Goal: Information Seeking & Learning: Learn about a topic

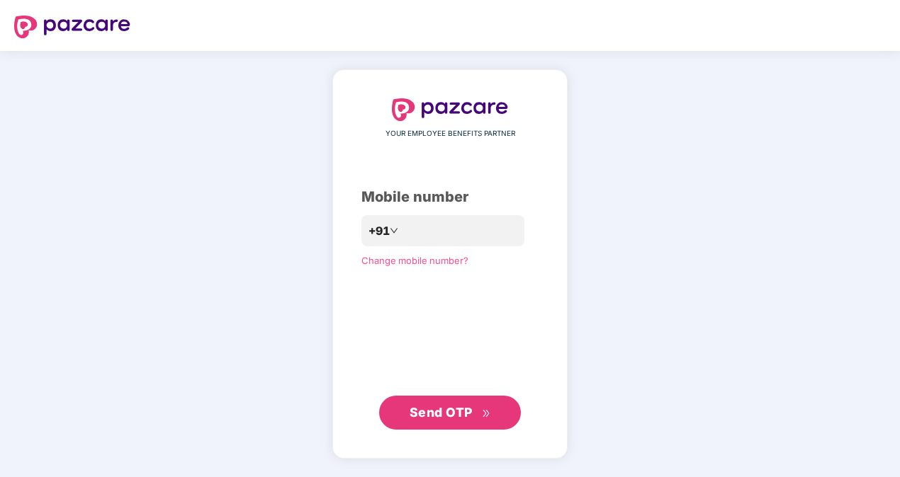
click at [467, 413] on span "Send OTP" at bounding box center [440, 412] width 63 height 15
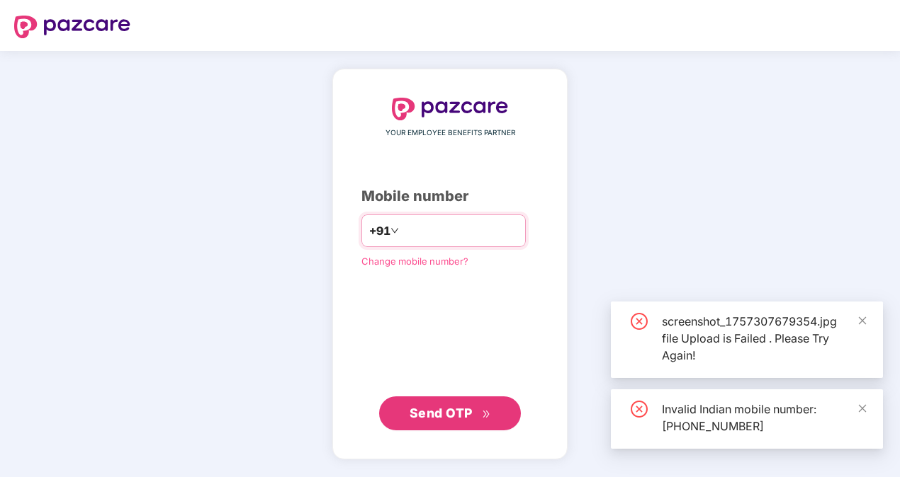
click at [402, 229] on input "**********" at bounding box center [460, 231] width 116 height 23
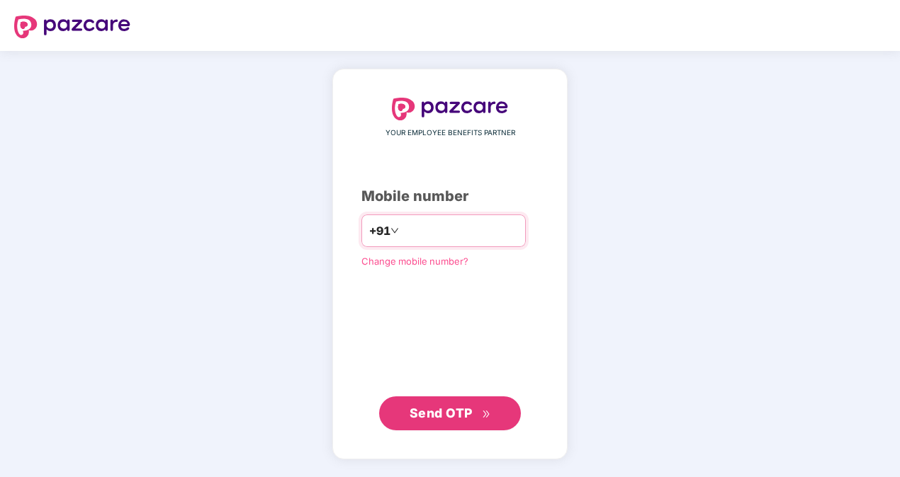
click at [402, 231] on input "**********" at bounding box center [460, 231] width 116 height 23
type input "**********"
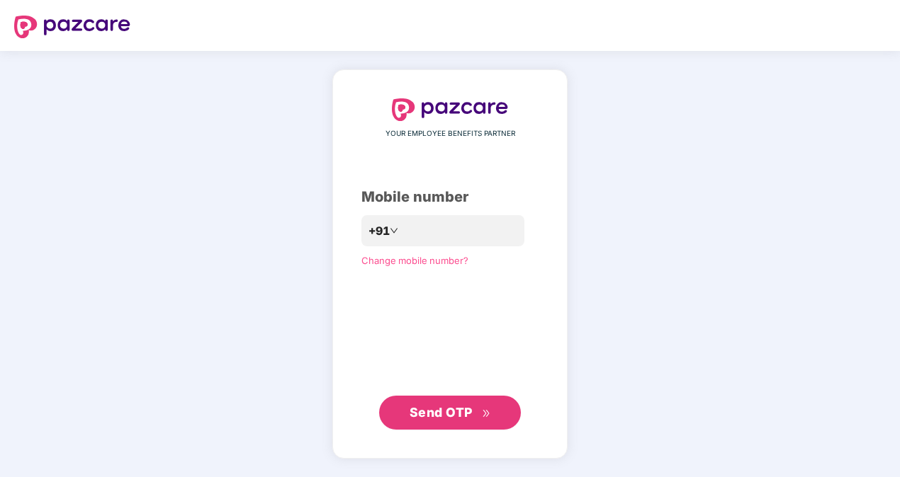
click at [450, 409] on span "Send OTP" at bounding box center [440, 412] width 63 height 15
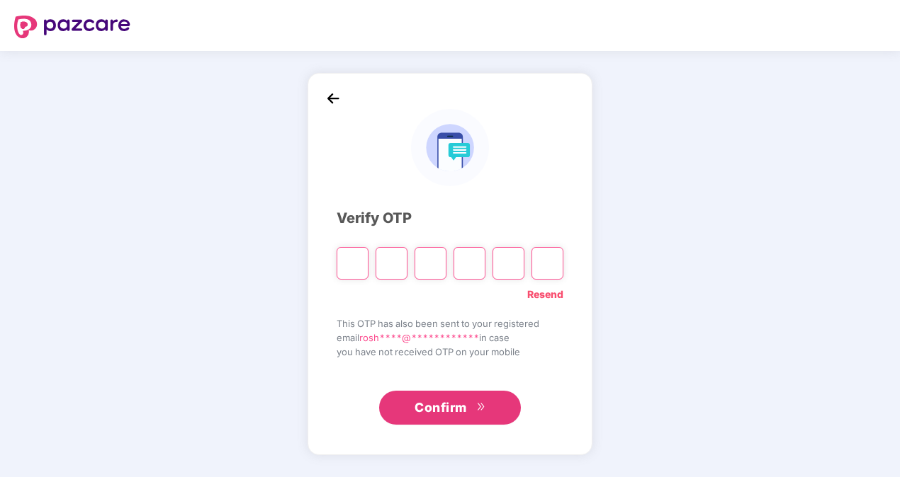
type input "*"
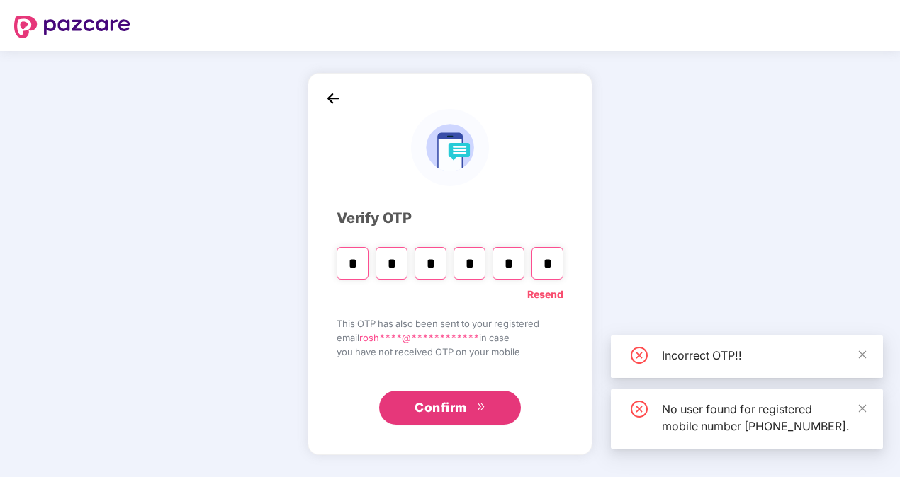
type input "*"
click at [453, 404] on span "Confirm" at bounding box center [440, 408] width 52 height 20
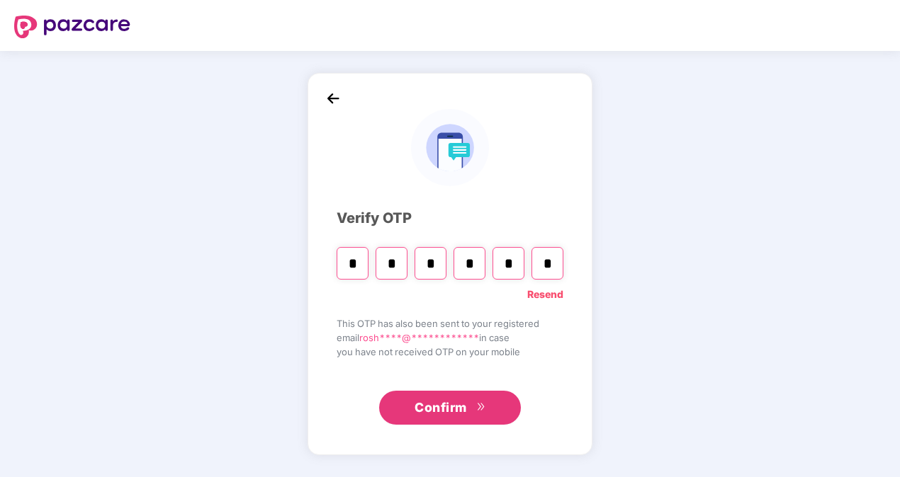
click at [359, 259] on input "*" at bounding box center [352, 263] width 32 height 33
type input "*"
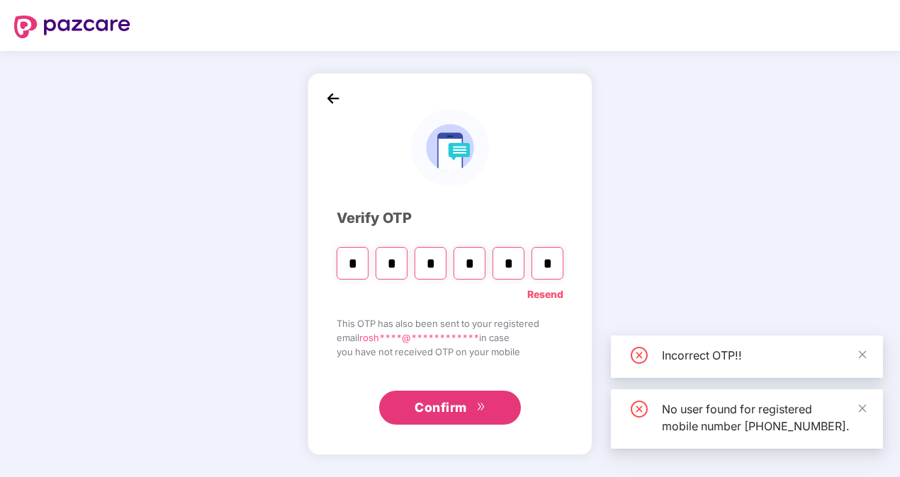
click at [395, 266] on input "*" at bounding box center [391, 263] width 32 height 33
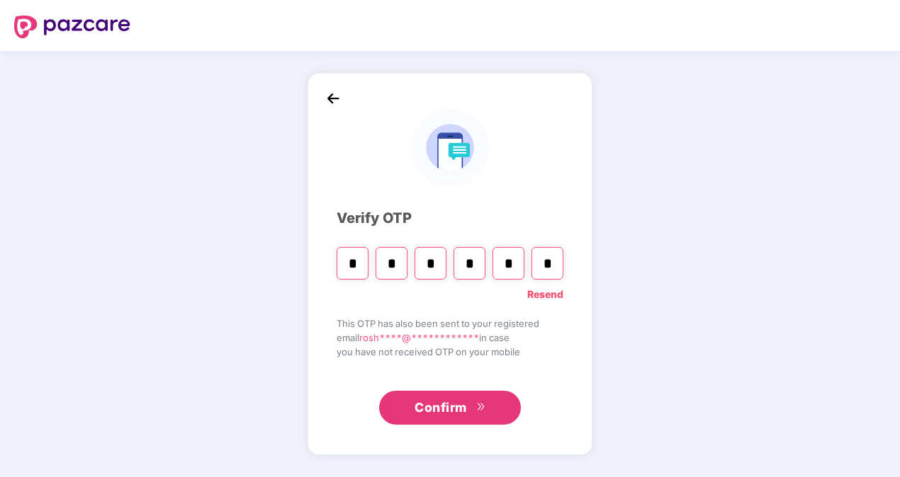
click at [458, 402] on span "Confirm" at bounding box center [440, 408] width 52 height 20
click at [393, 262] on input "*" at bounding box center [391, 263] width 32 height 33
click at [398, 269] on input "*" at bounding box center [391, 263] width 32 height 33
type input "*"
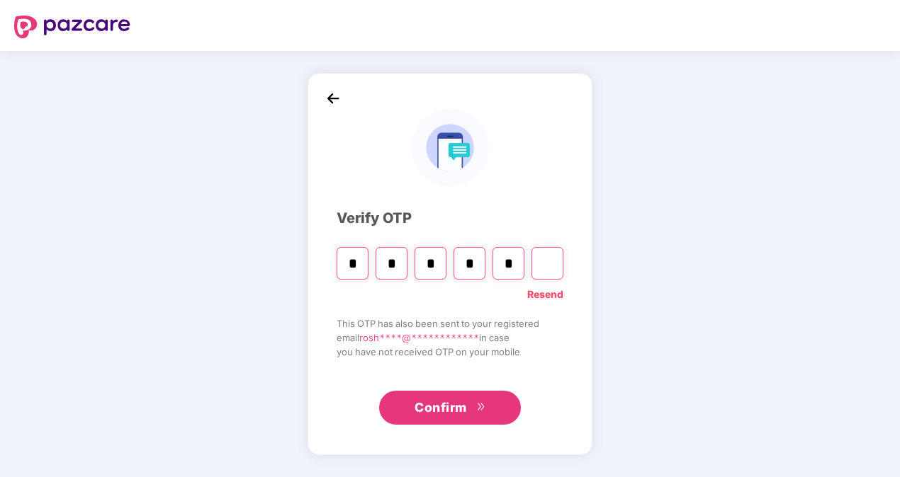
click at [396, 261] on input "*" at bounding box center [391, 263] width 32 height 33
click at [545, 290] on link "Resend" at bounding box center [545, 295] width 36 height 16
click at [360, 269] on input "Please enter verification code. Digit 1" at bounding box center [352, 263] width 32 height 33
type input "*"
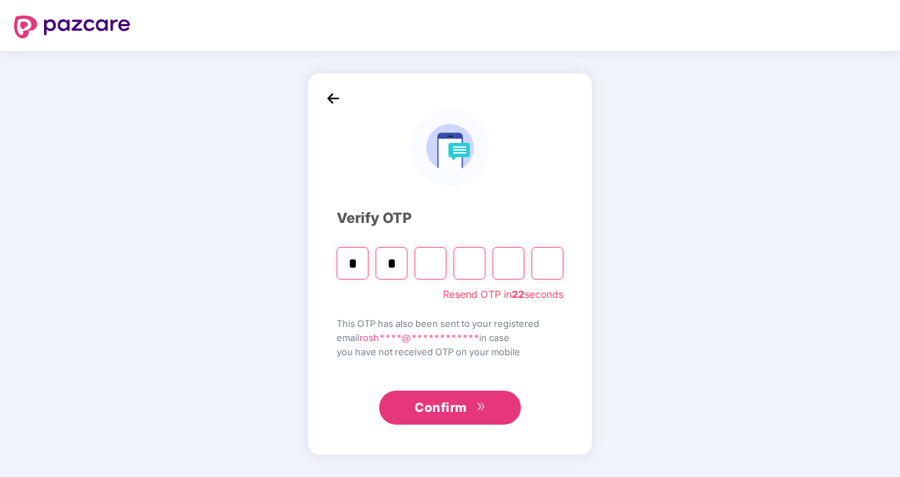
type input "*"
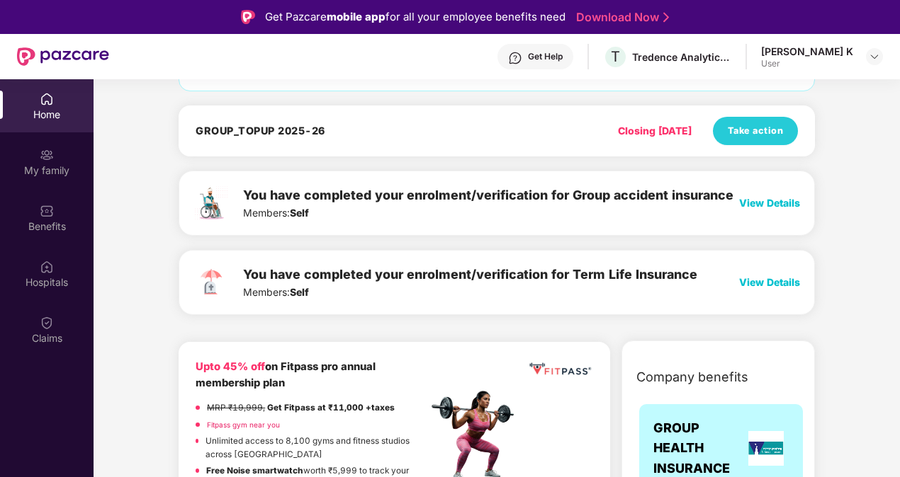
scroll to position [142, 0]
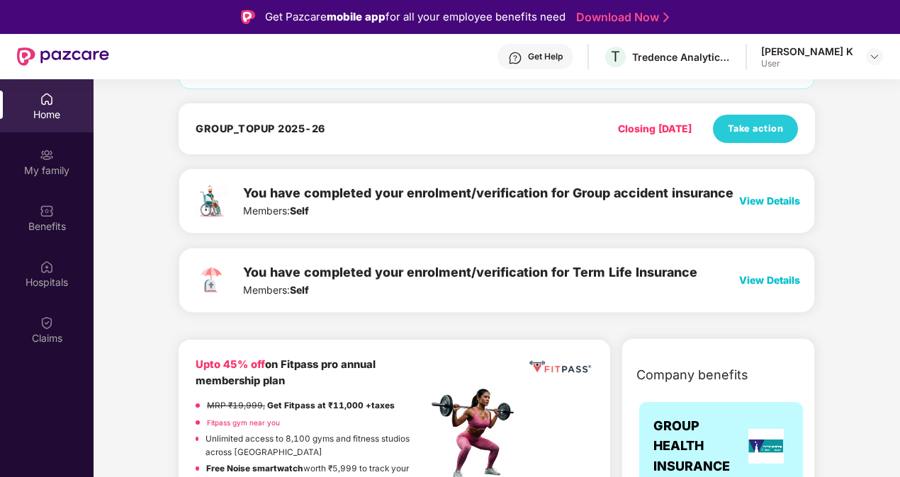
click at [764, 280] on span "View Details" at bounding box center [769, 280] width 61 height 12
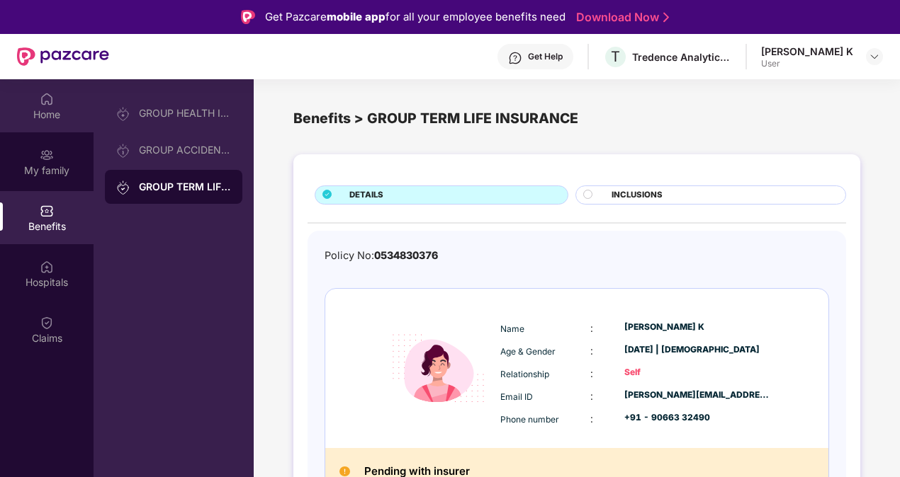
click at [40, 102] on img at bounding box center [47, 99] width 14 height 14
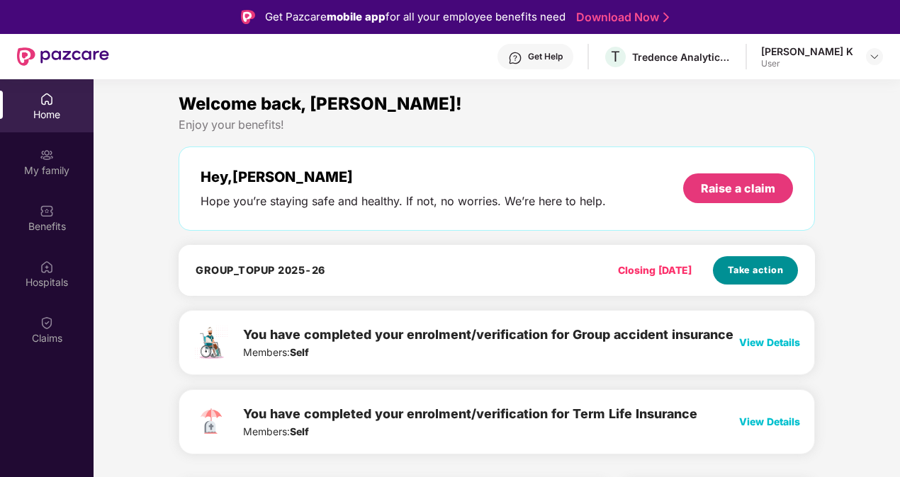
click at [750, 272] on span "Take action" at bounding box center [755, 270] width 56 height 14
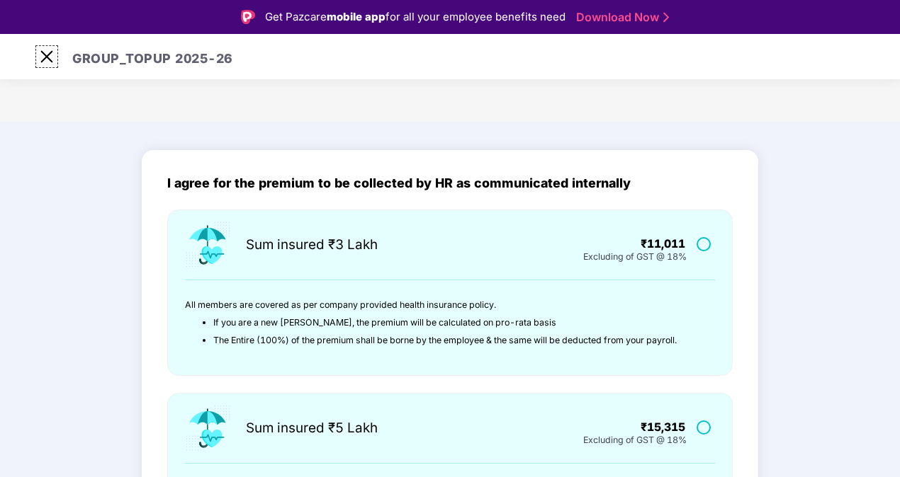
click at [47, 55] on img at bounding box center [46, 56] width 23 height 23
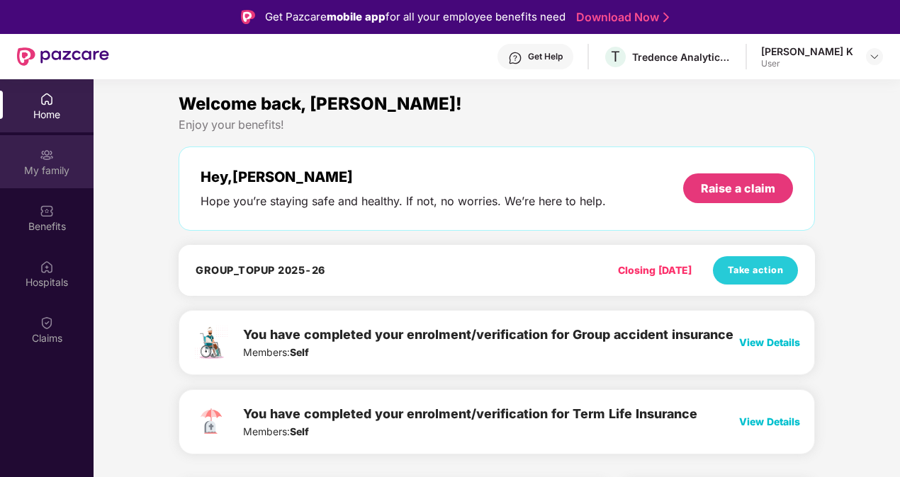
click at [44, 167] on div "My family" at bounding box center [46, 171] width 93 height 14
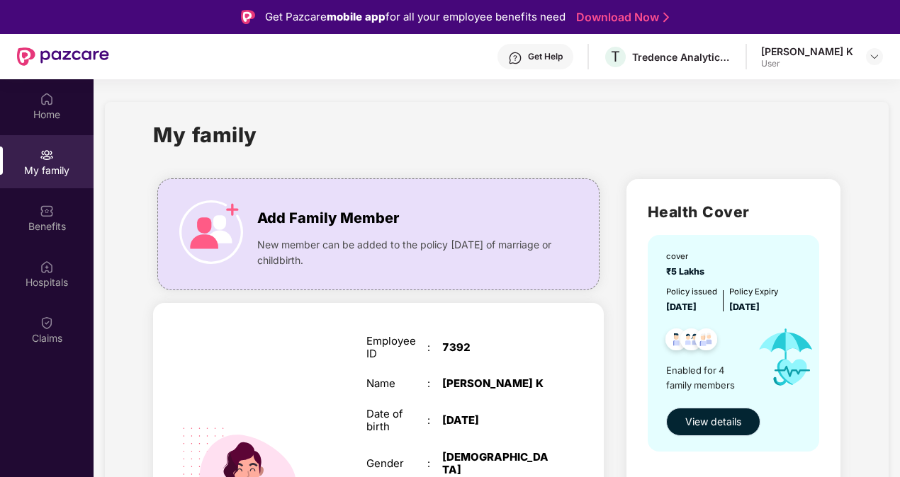
click at [727, 422] on span "View details" at bounding box center [713, 422] width 56 height 16
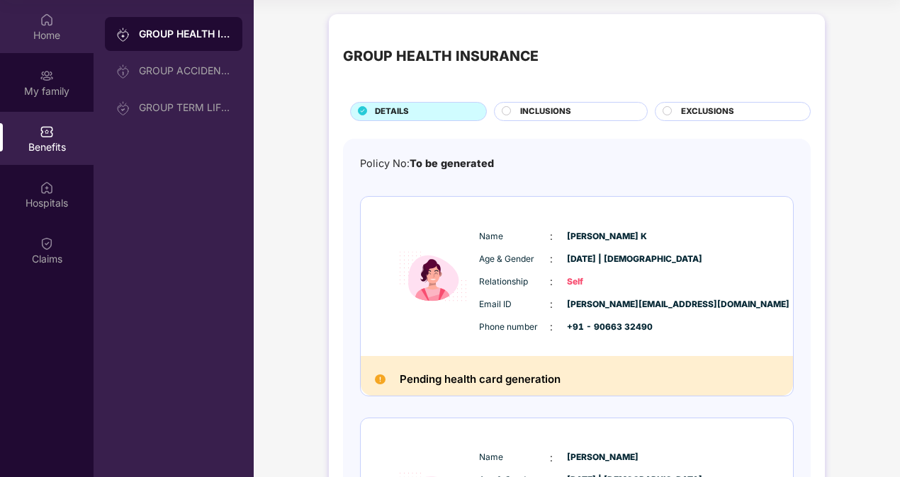
click at [53, 39] on div "Home" at bounding box center [46, 35] width 93 height 14
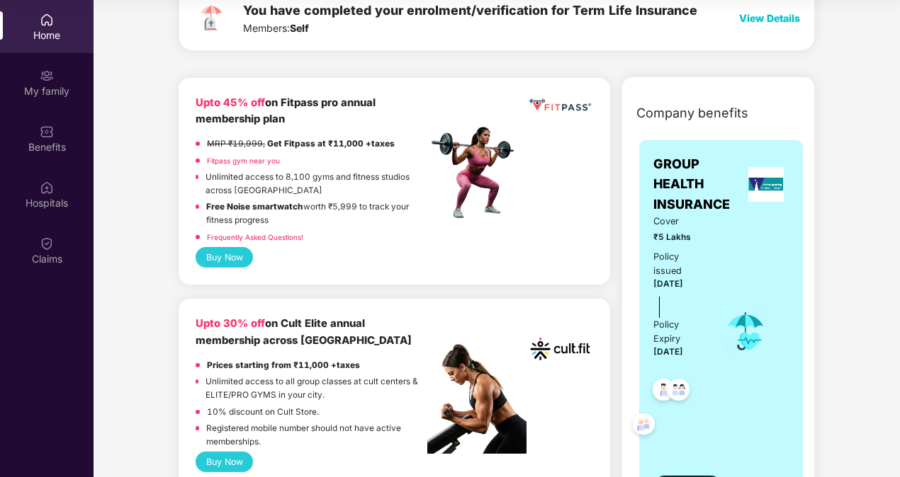
scroll to position [354, 0]
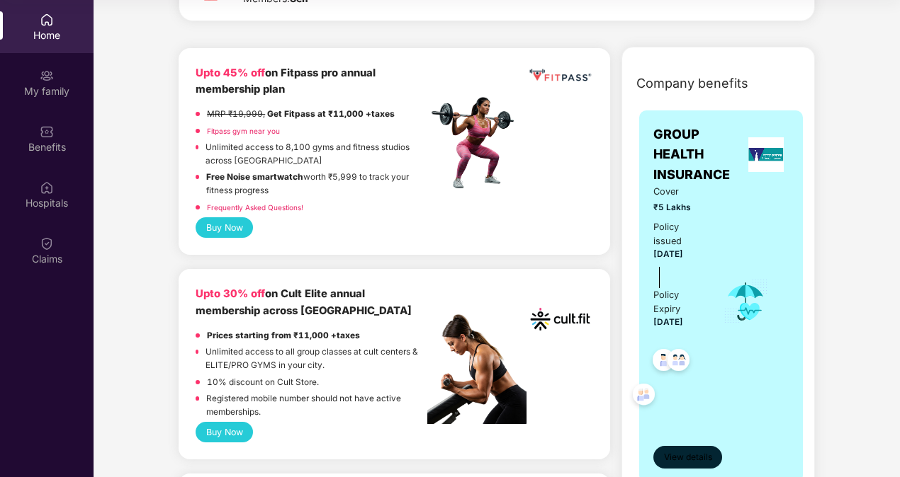
click at [697, 452] on span "View details" at bounding box center [688, 457] width 48 height 13
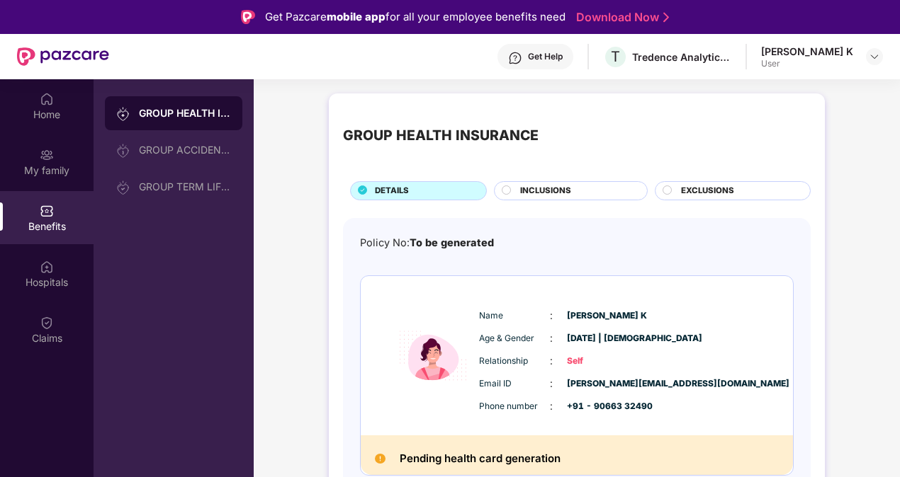
click at [599, 190] on div "INCLUSIONS" at bounding box center [576, 192] width 127 height 15
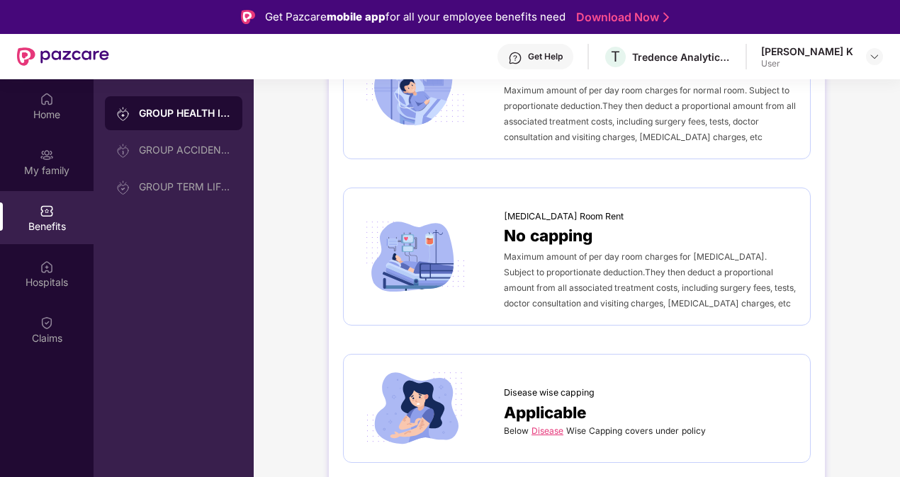
scroll to position [496, 0]
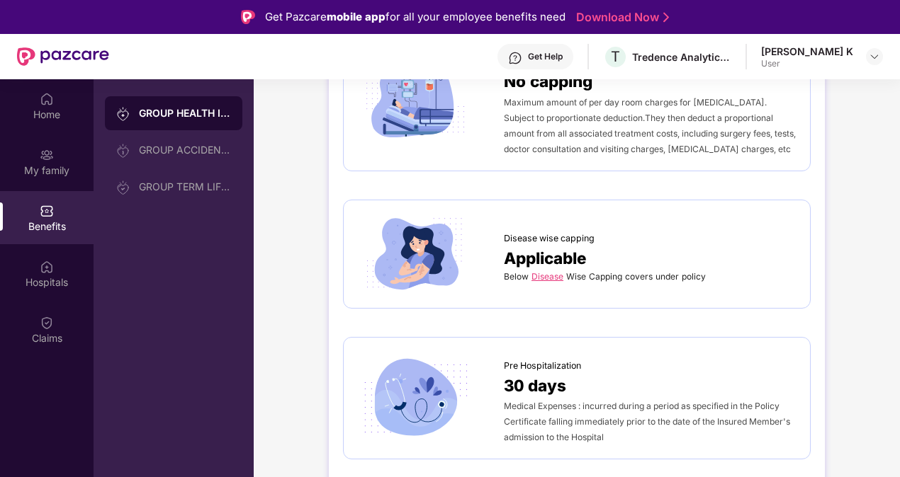
click at [554, 277] on link "Disease" at bounding box center [547, 276] width 32 height 11
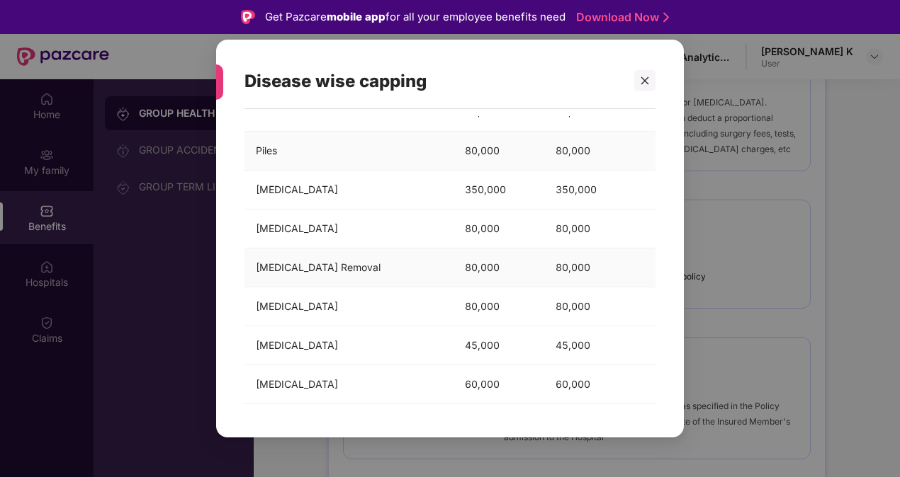
scroll to position [71, 0]
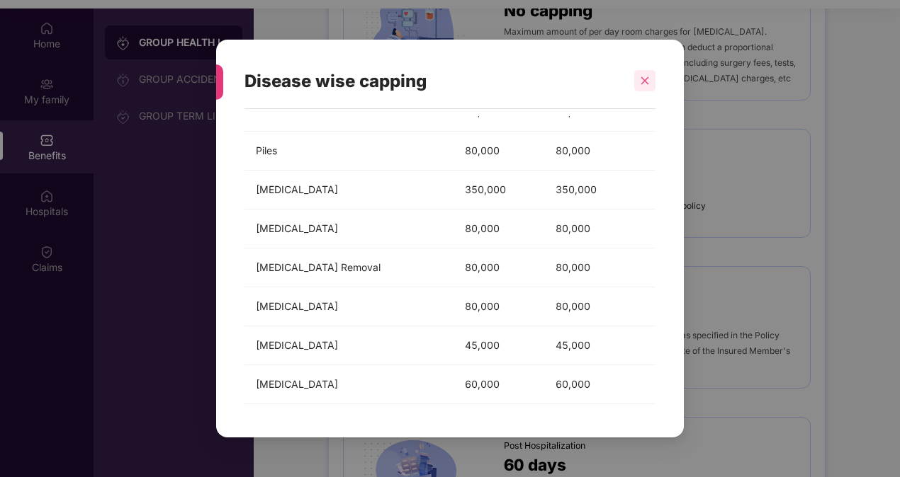
click at [652, 78] on div at bounding box center [644, 80] width 21 height 21
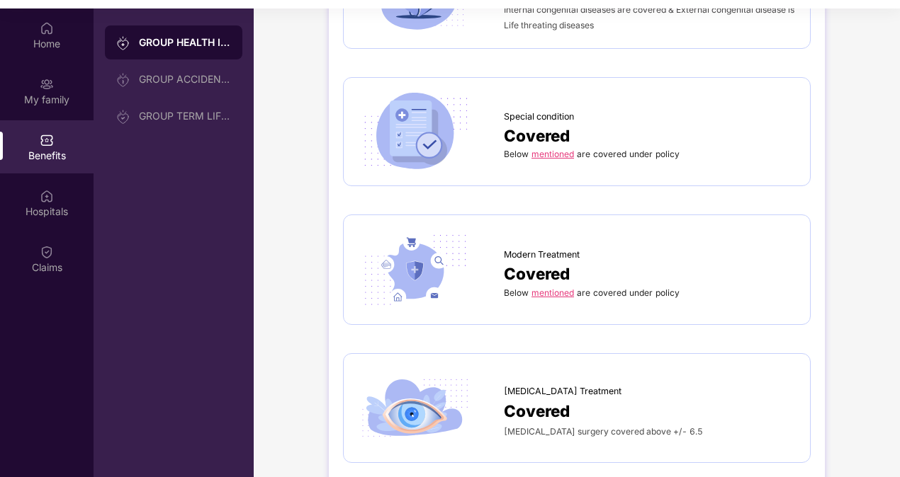
scroll to position [1983, 0]
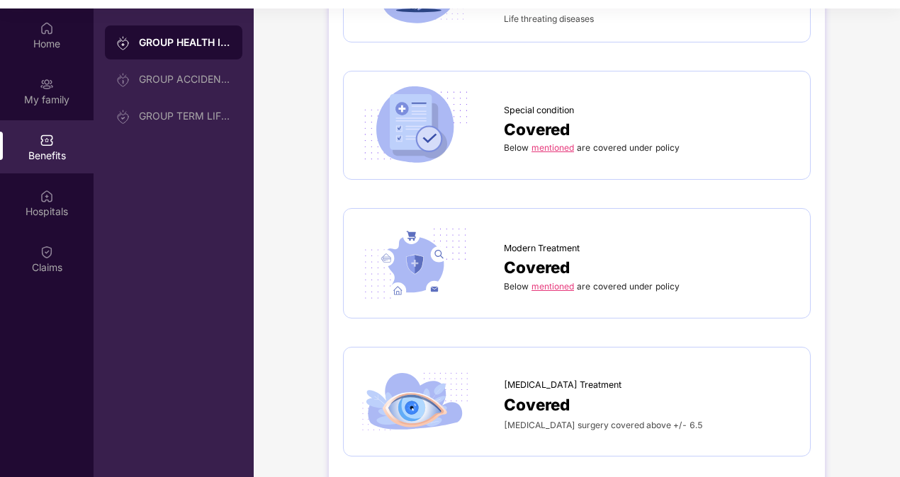
click at [558, 281] on link "mentioned" at bounding box center [552, 286] width 42 height 11
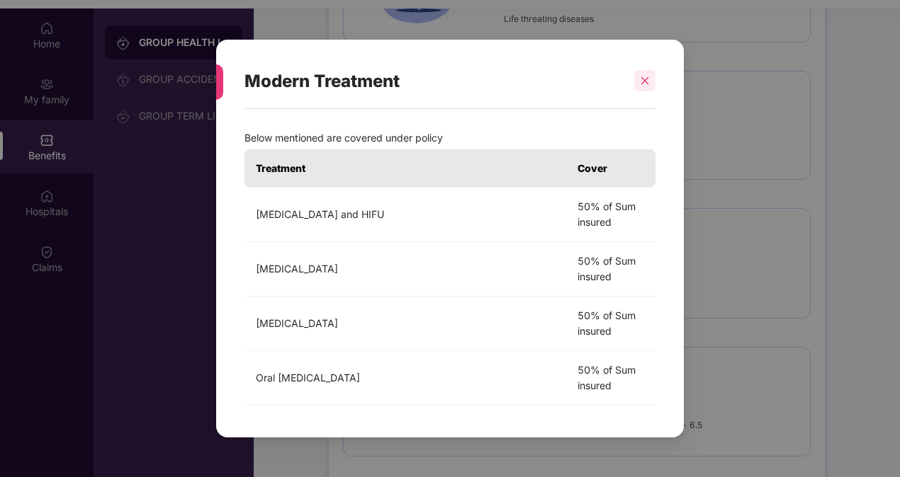
click at [646, 79] on icon "close" at bounding box center [645, 81] width 8 height 8
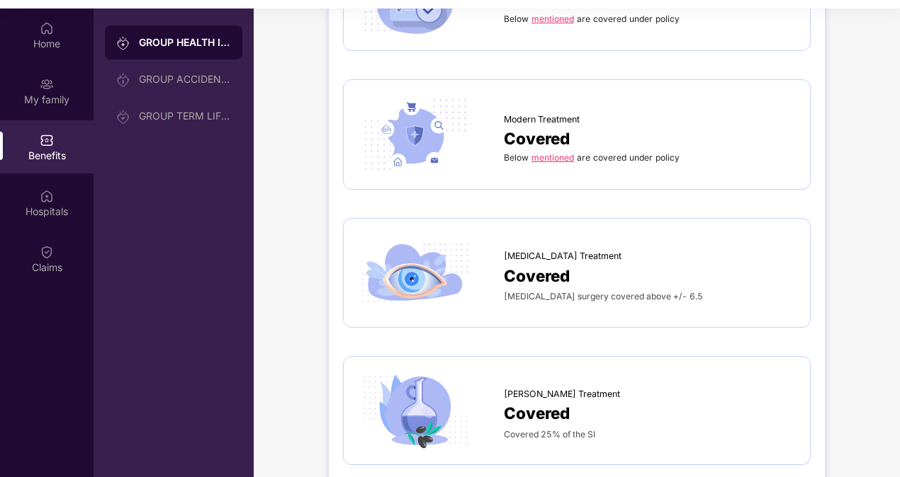
scroll to position [2125, 0]
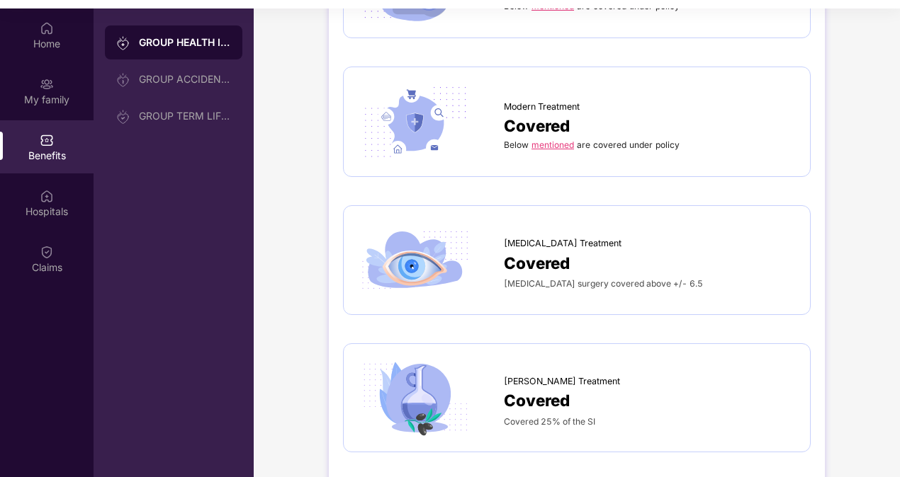
click at [541, 388] on span "Covered" at bounding box center [537, 400] width 66 height 25
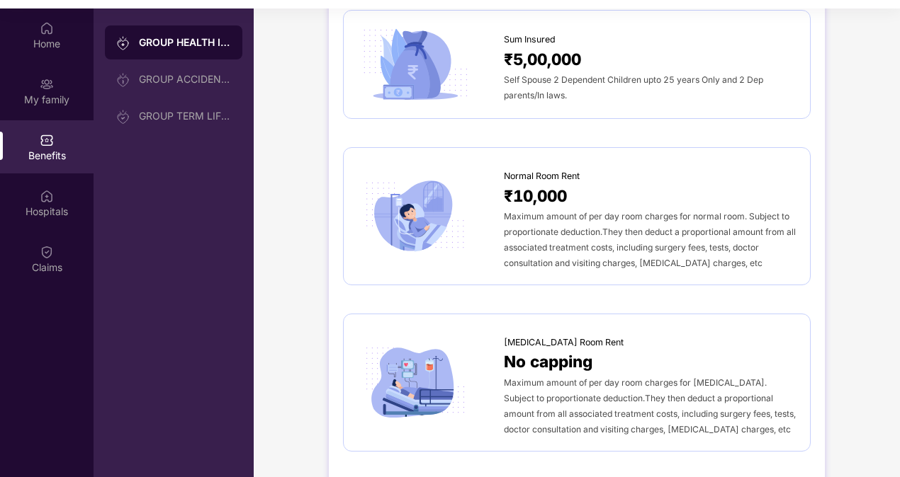
scroll to position [11, 0]
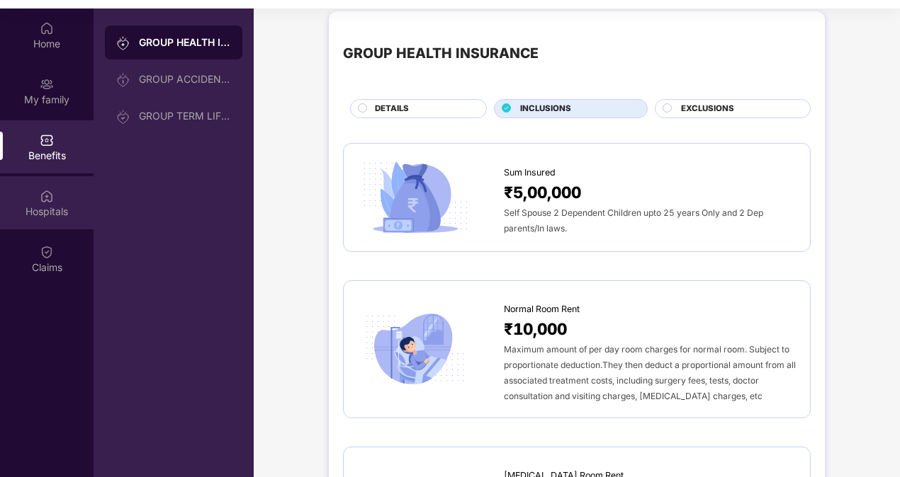
click at [55, 197] on div "Hospitals" at bounding box center [46, 202] width 93 height 53
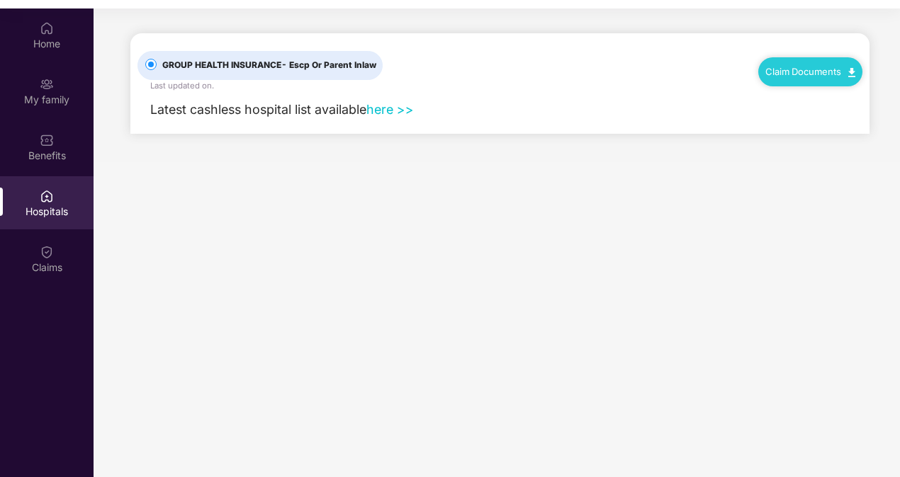
click at [392, 105] on link "here >>" at bounding box center [389, 109] width 47 height 15
